Goal: Task Accomplishment & Management: Use online tool/utility

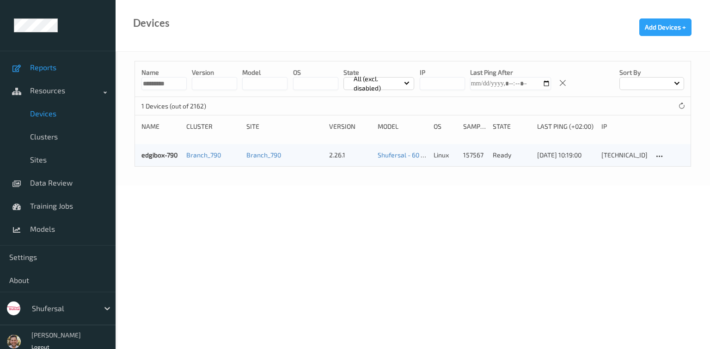
click at [52, 68] on span "Reports" at bounding box center [68, 67] width 76 height 9
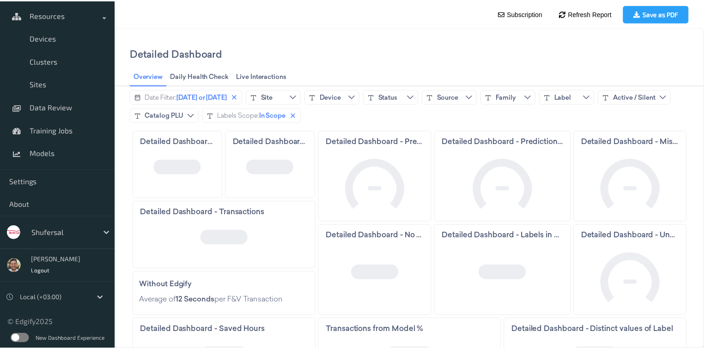
scroll to position [77, 0]
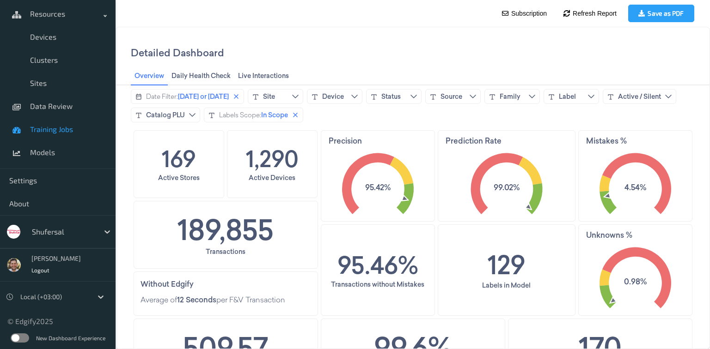
click at [57, 133] on span "Training Jobs" at bounding box center [68, 129] width 76 height 9
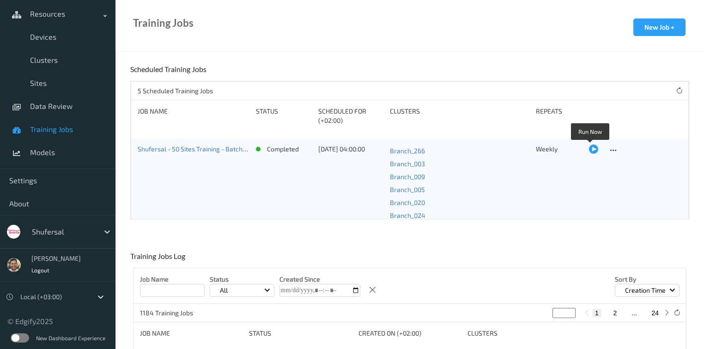
click at [590, 147] on div at bounding box center [593, 149] width 9 height 9
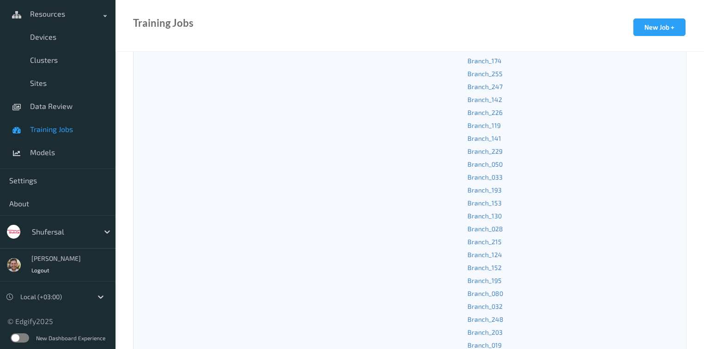
scroll to position [185, 0]
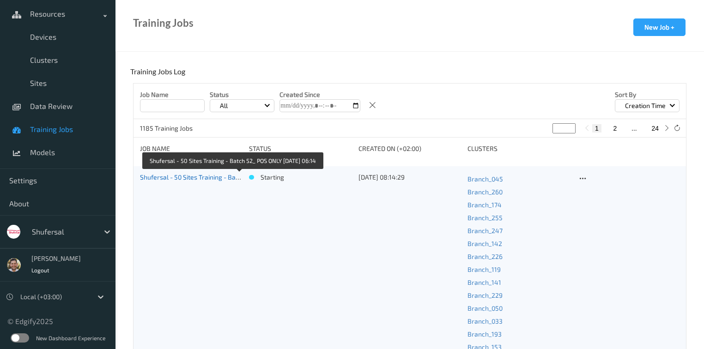
click at [198, 178] on link "Shufersal - 50 Sites Training - Batch 52_ POS ONLY [DATE] 06:14" at bounding box center [232, 177] width 184 height 8
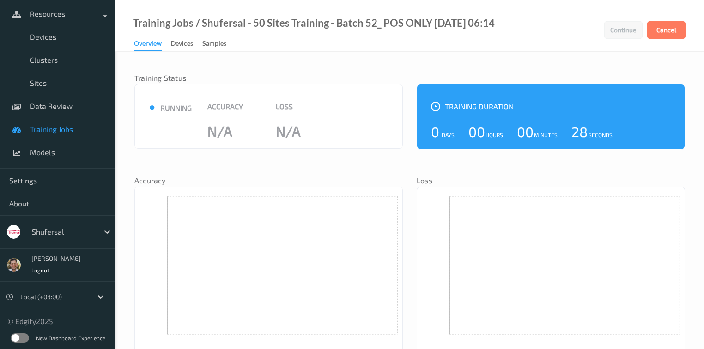
click at [47, 227] on div at bounding box center [63, 231] width 62 height 11
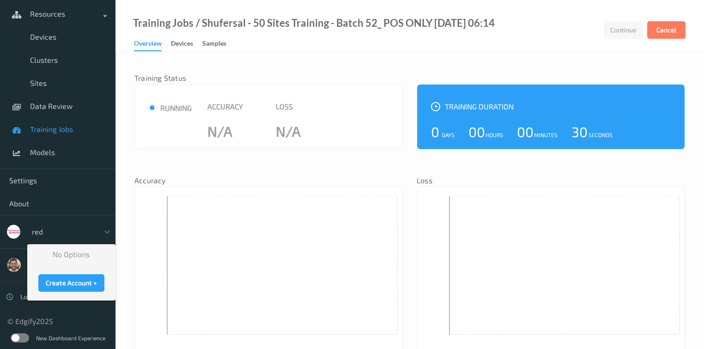
type input "re"
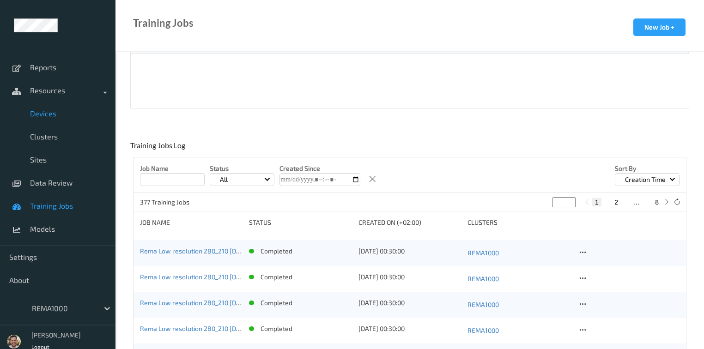
click at [42, 110] on span "Devices" at bounding box center [68, 113] width 76 height 9
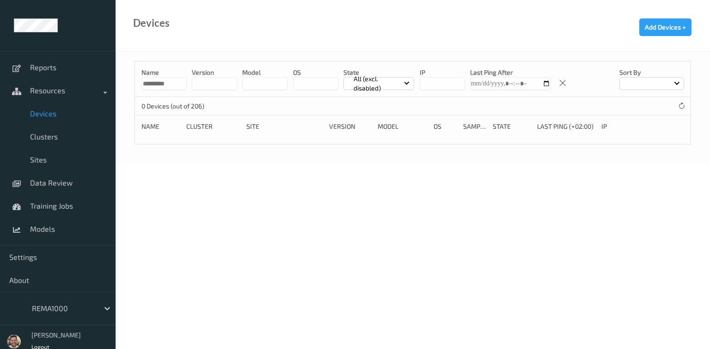
click at [145, 93] on div "Name ********* version model OS State All (excl. disabled) IP Last Ping After S…" at bounding box center [413, 79] width 556 height 36
click at [150, 84] on input "*********" at bounding box center [163, 83] width 45 height 13
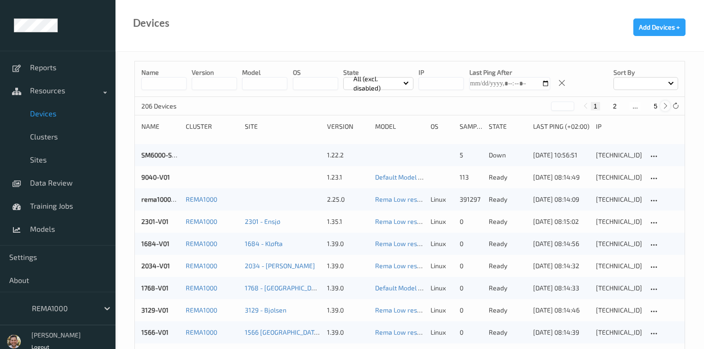
click at [662, 103] on icon at bounding box center [665, 106] width 7 height 7
type input "*"
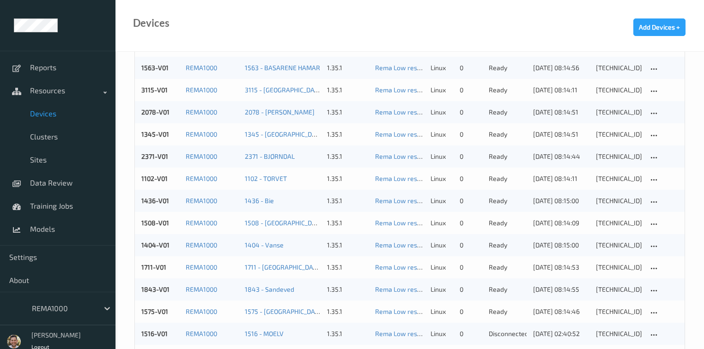
scroll to position [923, 0]
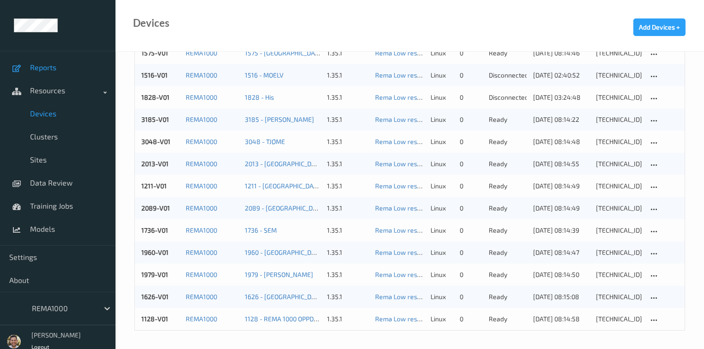
click at [30, 69] on span "Reports" at bounding box center [68, 67] width 76 height 9
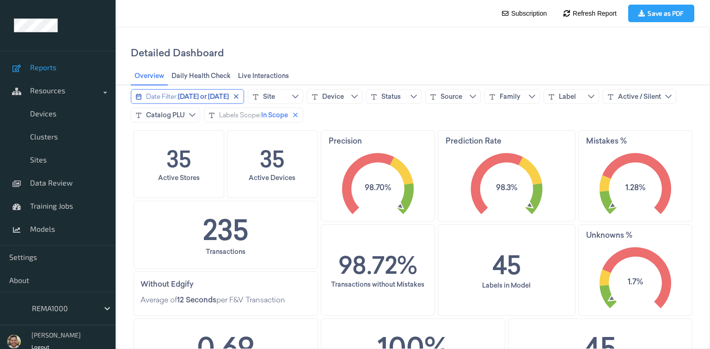
click at [171, 94] on div "Date Filter:" at bounding box center [162, 96] width 32 height 9
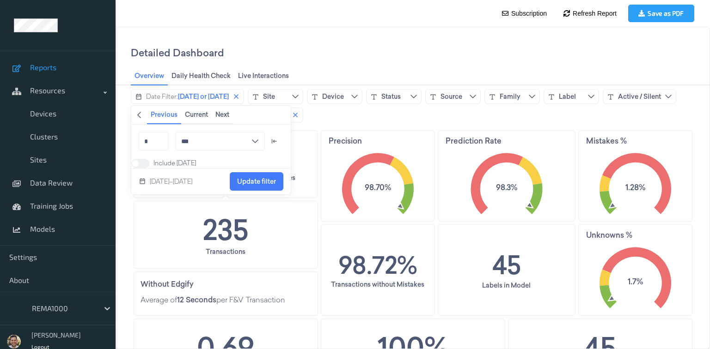
click at [143, 115] on button "Back" at bounding box center [139, 115] width 16 height 18
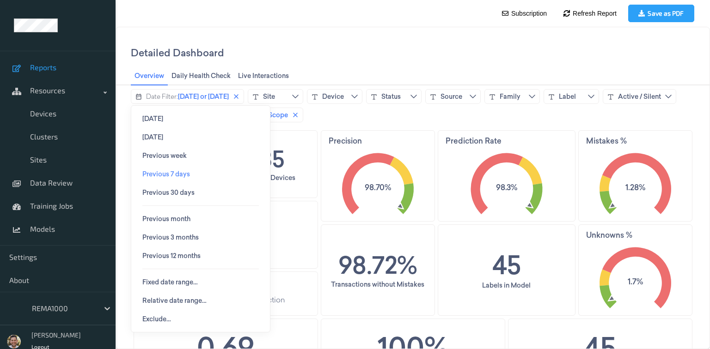
click at [165, 171] on span "Previous 7 days" at bounding box center [166, 174] width 48 height 7
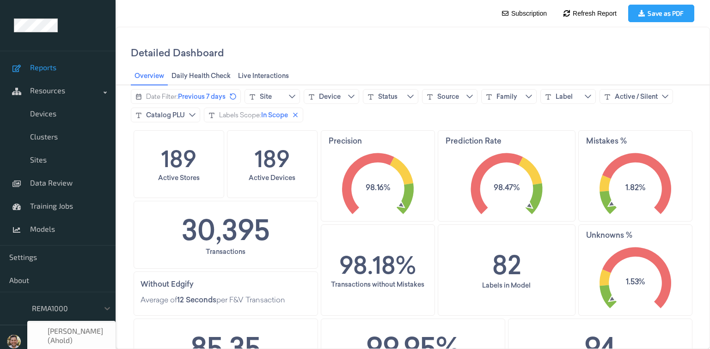
scroll to position [94, 0]
click at [68, 312] on div at bounding box center [63, 308] width 62 height 11
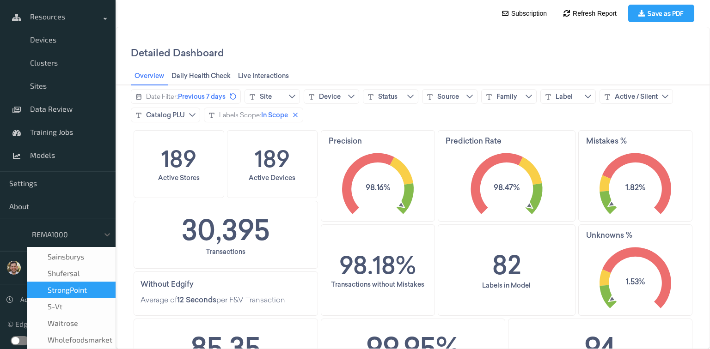
scroll to position [231, 0]
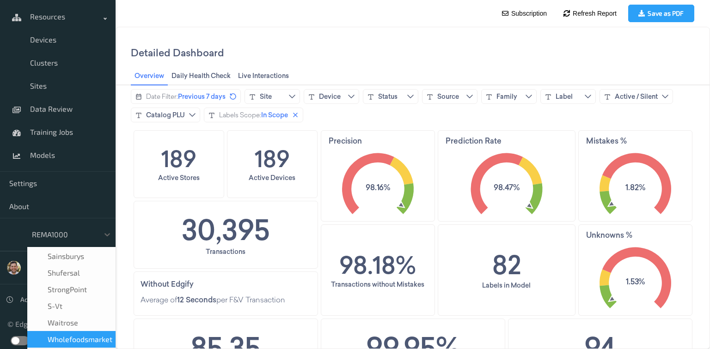
click at [91, 335] on span "wholefoodsmarket" at bounding box center [80, 339] width 65 height 9
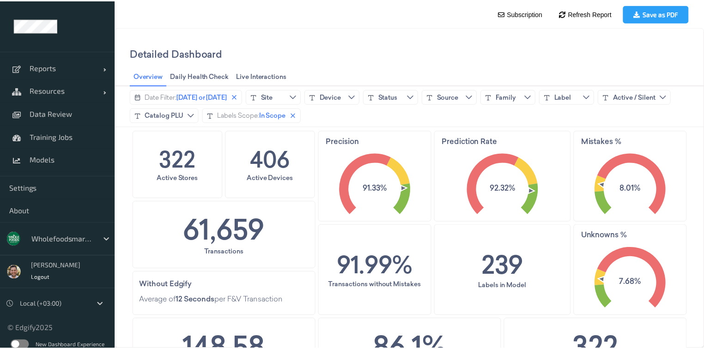
scroll to position [37, 0]
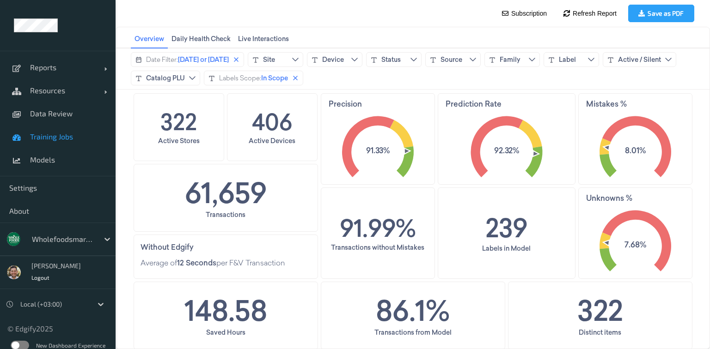
click at [60, 141] on span "Training Jobs" at bounding box center [68, 136] width 76 height 9
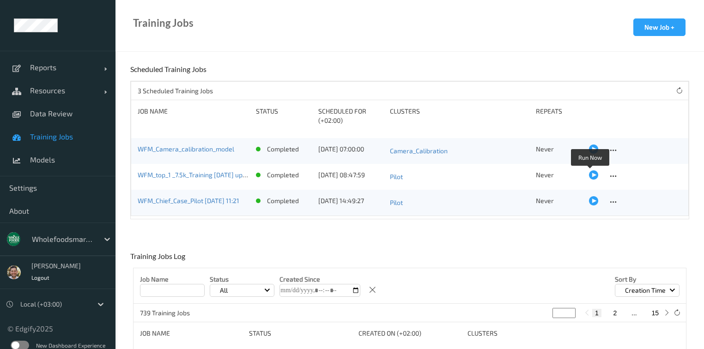
click at [589, 176] on div at bounding box center [593, 175] width 9 height 9
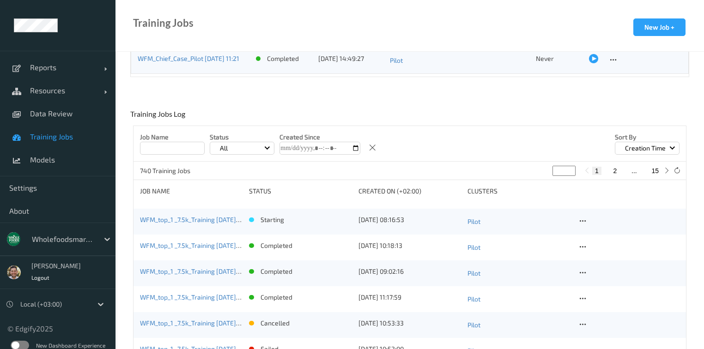
scroll to position [185, 0]
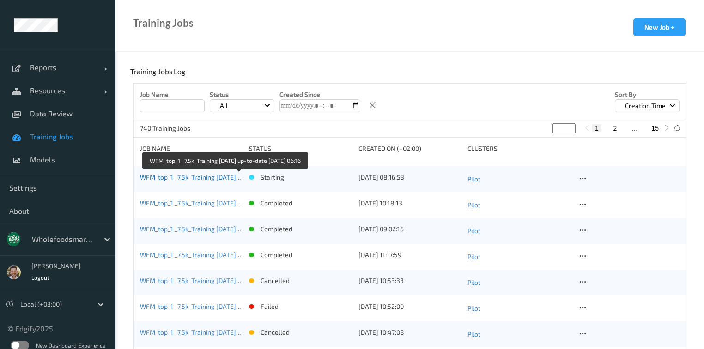
click at [206, 174] on link "WFM_top_1 _7.5k_Training 2025-09-01 up-to-date 2025-10-06 06:16" at bounding box center [224, 177] width 168 height 8
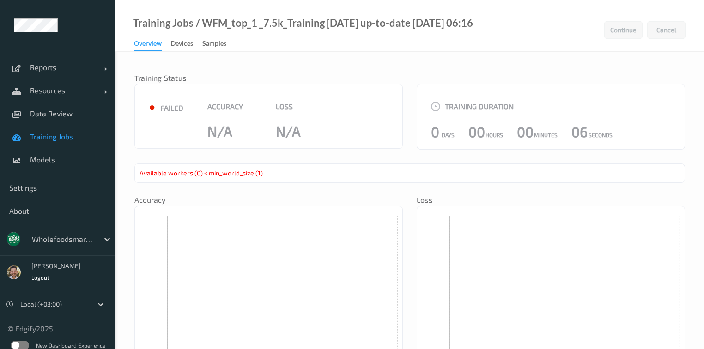
click at [263, 172] on div "Available workers (0) < min_world_size (1)" at bounding box center [410, 173] width 551 height 19
click at [59, 137] on span "Training Jobs" at bounding box center [68, 136] width 76 height 9
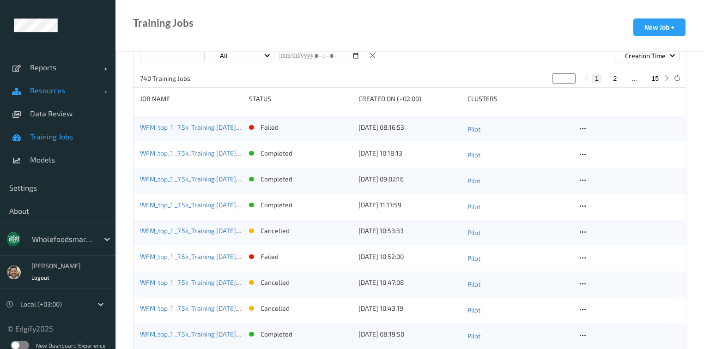
scroll to position [222, 0]
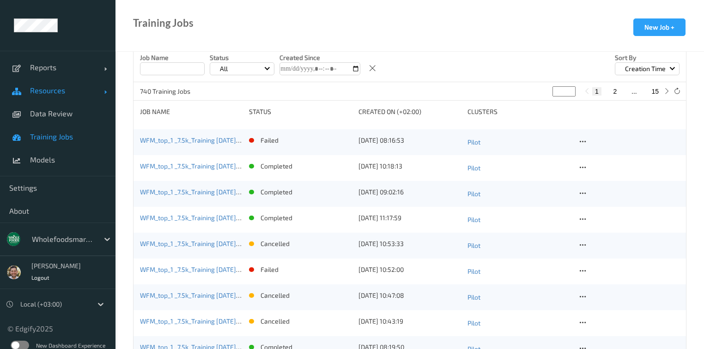
click at [68, 91] on span "Resources" at bounding box center [67, 90] width 74 height 9
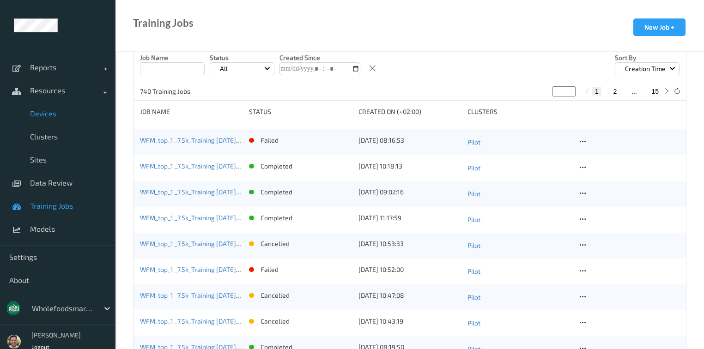
click at [54, 115] on span "Devices" at bounding box center [68, 113] width 76 height 9
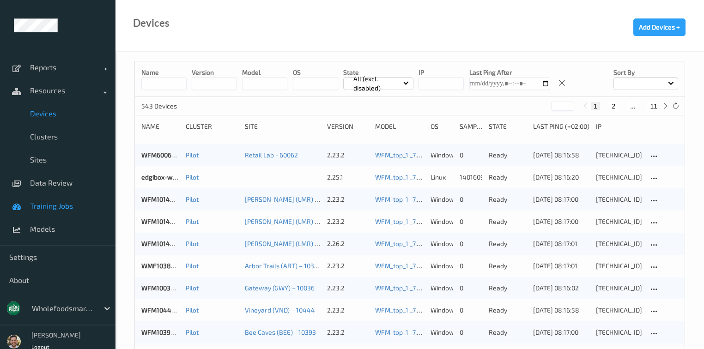
click at [52, 211] on link "Training Jobs" at bounding box center [58, 206] width 116 height 23
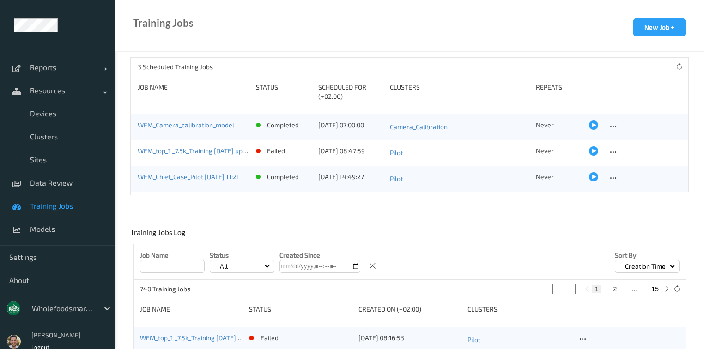
scroll to position [111, 0]
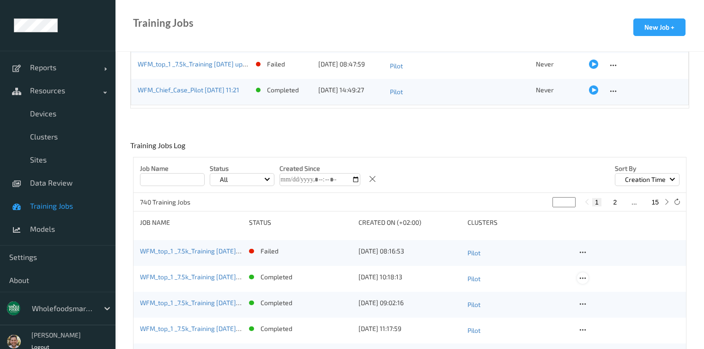
click at [585, 279] on icon at bounding box center [583, 279] width 8 height 8
click at [610, 313] on div "Copy Job" at bounding box center [605, 310] width 22 height 9
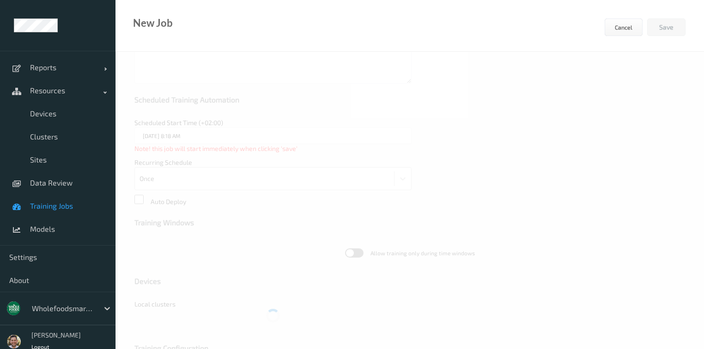
type input "WFM_top_1 _7.5k_Training 2025-09-01 up-to-date 2025-09-16 08:18"
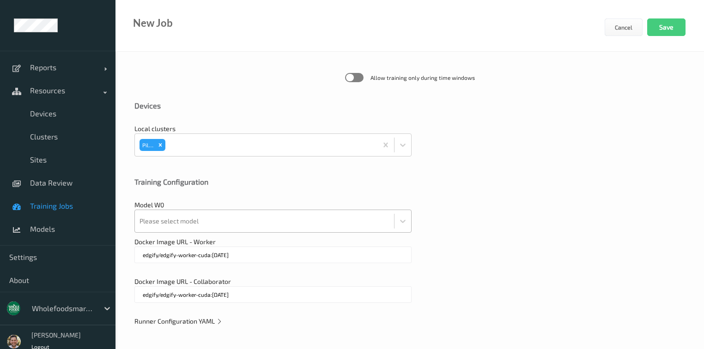
click at [215, 226] on div "Please select model" at bounding box center [273, 221] width 277 height 23
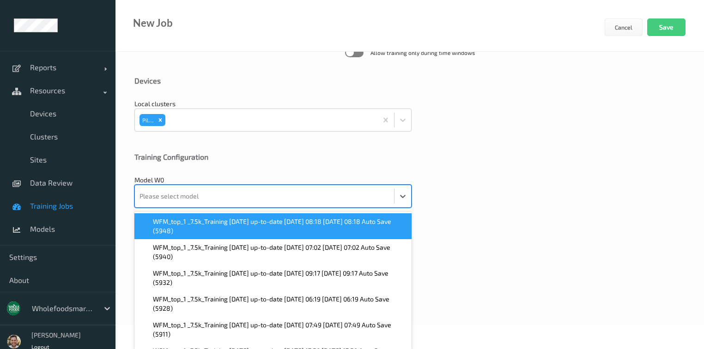
click at [215, 227] on span "WFM_top_1 _7.5k_Training 2025-09-01 up-to-date 2025-09-16 08:18 2025-09-16 08:1…" at bounding box center [279, 226] width 253 height 18
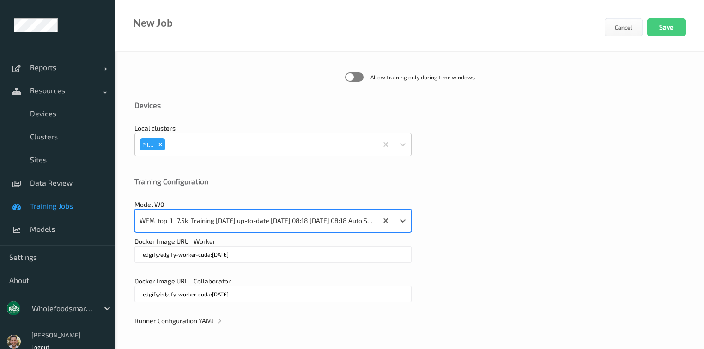
scroll to position [287, 0]
click at [506, 190] on div "Training Configuration" at bounding box center [410, 188] width 551 height 23
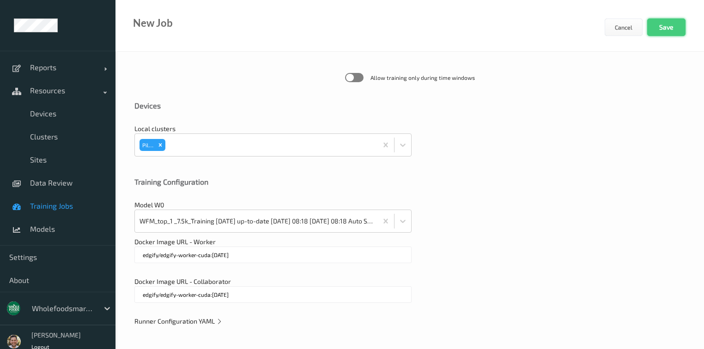
click at [667, 25] on button "Save" at bounding box center [667, 27] width 38 height 18
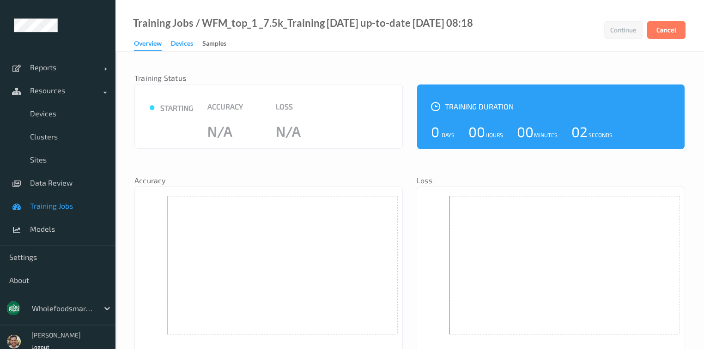
click at [177, 49] on div "Devices" at bounding box center [182, 45] width 22 height 12
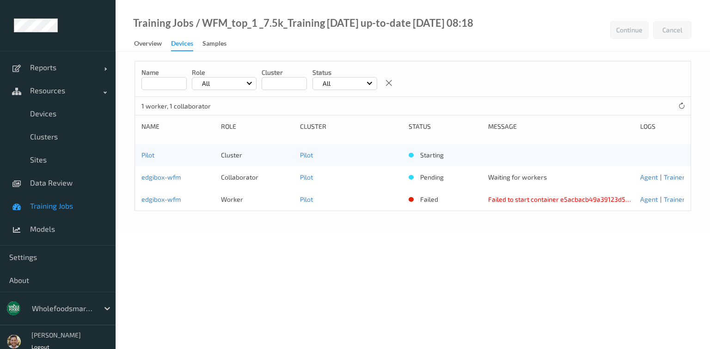
click at [58, 205] on span "Training Jobs" at bounding box center [68, 206] width 76 height 9
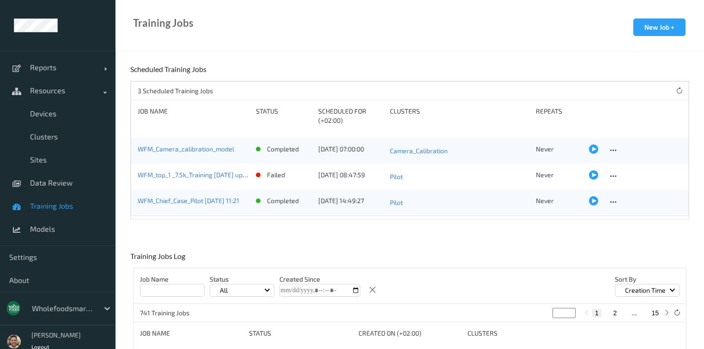
click at [570, 44] on div "Training Jobs New Job +" at bounding box center [410, 26] width 589 height 52
click at [55, 119] on link "Devices" at bounding box center [58, 113] width 116 height 23
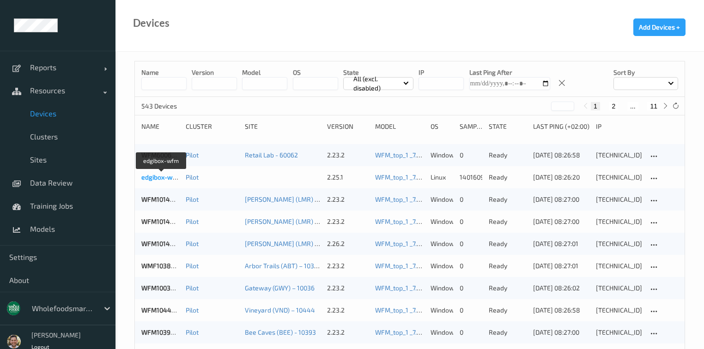
click at [163, 176] on link "edgibox-wfm" at bounding box center [160, 177] width 39 height 8
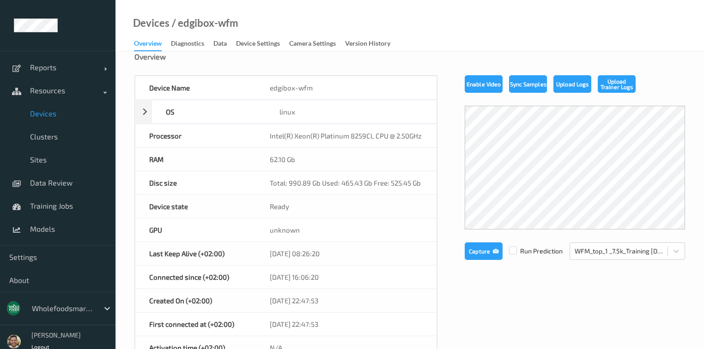
scroll to position [74, 0]
